Goal: Task Accomplishment & Management: Complete application form

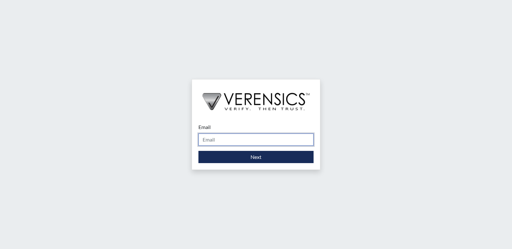
click at [239, 140] on input "Email" at bounding box center [256, 140] width 115 height 12
type input "[EMAIL_ADDRESS][DOMAIN_NAME]"
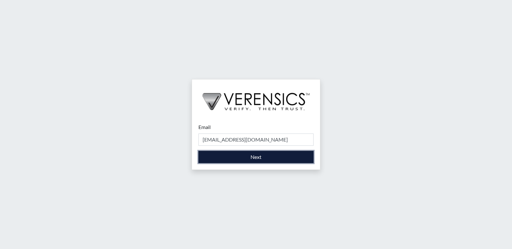
click at [247, 156] on button "Next" at bounding box center [256, 157] width 115 height 12
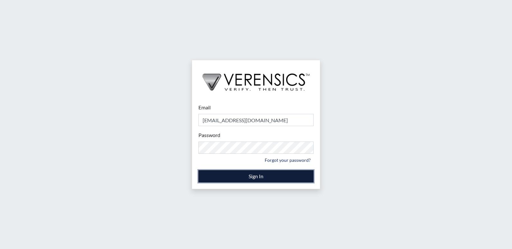
click at [258, 178] on button "Sign In" at bounding box center [256, 176] width 115 height 12
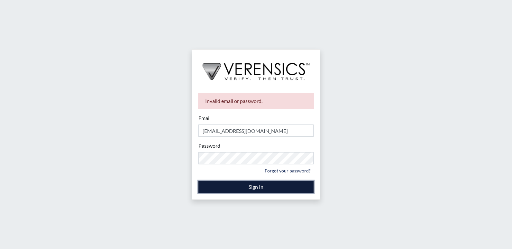
click at [254, 188] on button "Sign In" at bounding box center [256, 187] width 115 height 12
click at [255, 184] on button "Sign In" at bounding box center [256, 187] width 115 height 12
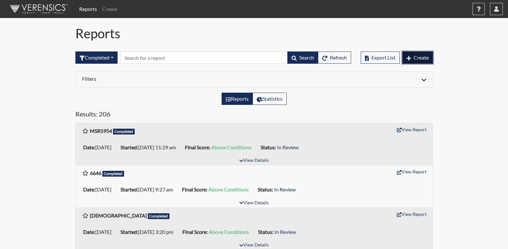
click at [419, 57] on span "Create" at bounding box center [420, 57] width 15 height 6
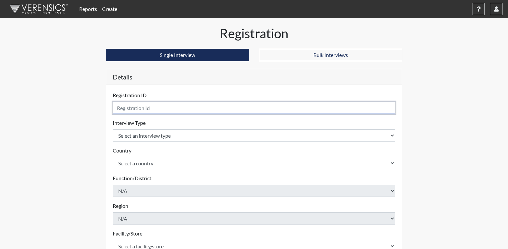
click at [199, 108] on input "text" at bounding box center [254, 108] width 283 height 12
type input "pp2512"
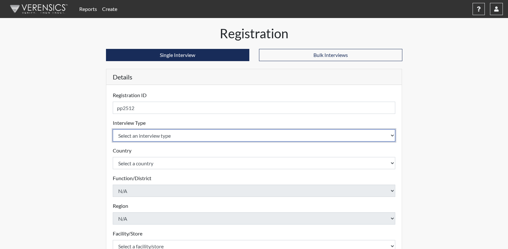
click at [169, 132] on select "Select an interview type Corrections Pre-Employment" at bounding box center [254, 135] width 283 height 12
select select "ff733e93-e1bf-11ea-9c9f-0eff0cf7eb8f"
click at [113, 129] on select "Select an interview type Corrections Pre-Employment" at bounding box center [254, 135] width 283 height 12
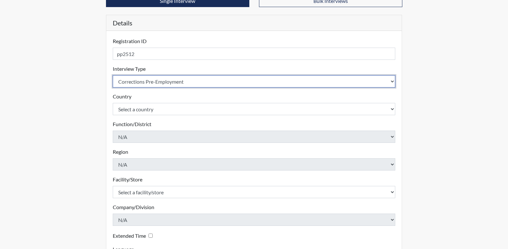
scroll to position [64, 0]
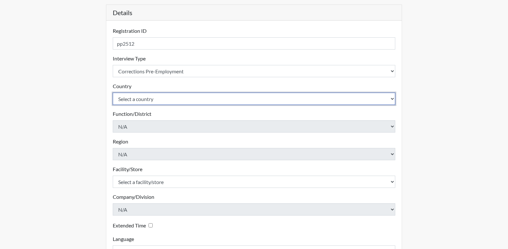
click at [154, 102] on select "Select a country [GEOGRAPHIC_DATA] [GEOGRAPHIC_DATA]" at bounding box center [254, 99] width 283 height 12
select select "united-states-of-[GEOGRAPHIC_DATA]"
click at [113, 93] on select "Select a country [GEOGRAPHIC_DATA] [GEOGRAPHIC_DATA]" at bounding box center [254, 99] width 283 height 12
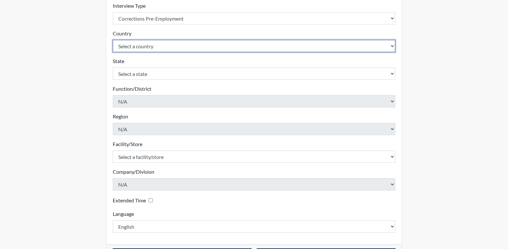
scroll to position [129, 0]
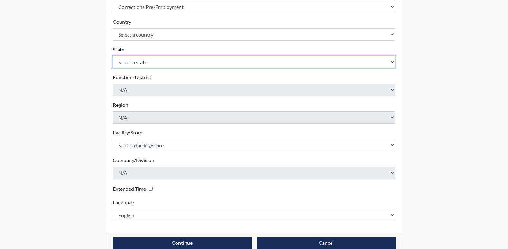
click at [171, 66] on select "Select a state [US_STATE] [US_STATE] [US_STATE] [US_STATE] [US_STATE] [US_STATE…" at bounding box center [254, 62] width 283 height 12
select select "GA"
click at [113, 56] on select "Select a state [US_STATE] [US_STATE] [US_STATE] [US_STATE] [US_STATE] [US_STATE…" at bounding box center [254, 62] width 283 height 12
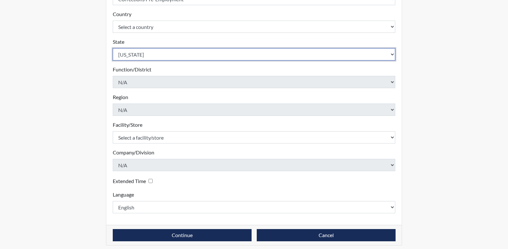
scroll to position [141, 0]
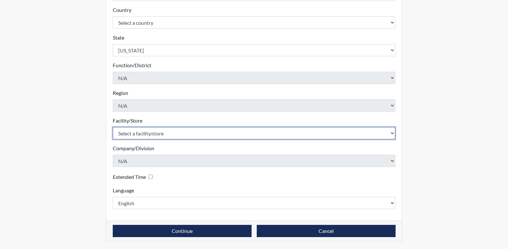
click at [178, 131] on select "Select a facility/store Central SP" at bounding box center [254, 133] width 283 height 12
click at [165, 132] on select "Select a facility/store Central SP" at bounding box center [254, 133] width 283 height 12
click at [164, 133] on select "Select a facility/store Central SP" at bounding box center [254, 133] width 283 height 12
select select "a04b0f19-1a10-4b74-b96d-c178def87229"
click at [113, 127] on select "Select a facility/store Central SP" at bounding box center [254, 133] width 283 height 12
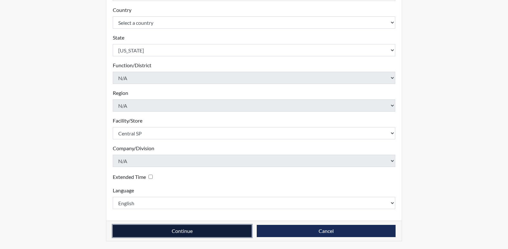
click at [198, 234] on button "Continue" at bounding box center [182, 231] width 139 height 12
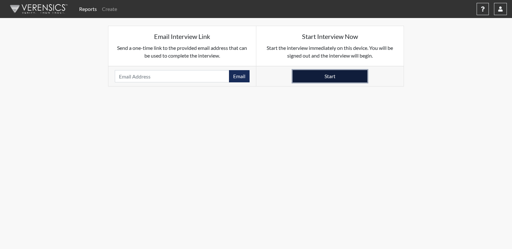
click at [339, 78] on button "Start" at bounding box center [330, 76] width 75 height 12
